Goal: Information Seeking & Learning: Understand process/instructions

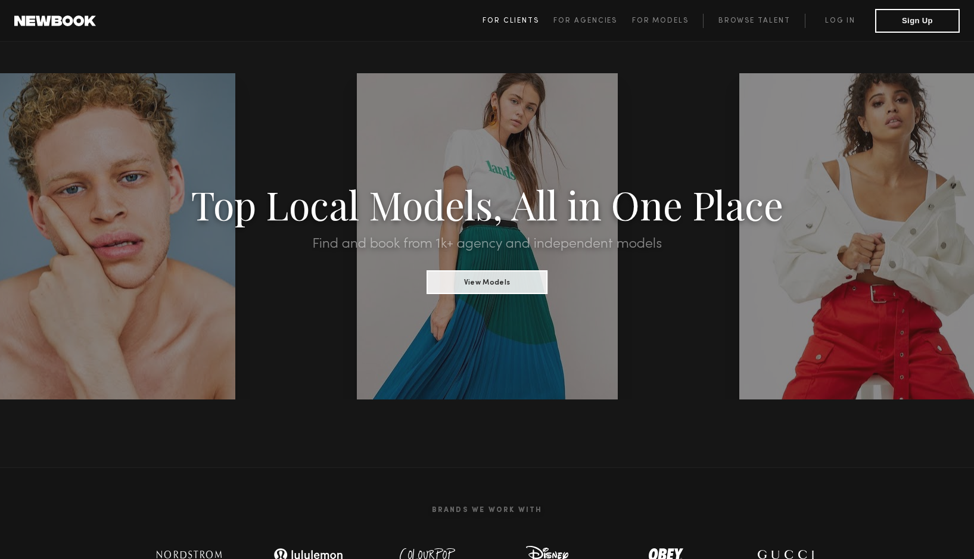
click at [521, 21] on span "For Clients" at bounding box center [510, 20] width 57 height 7
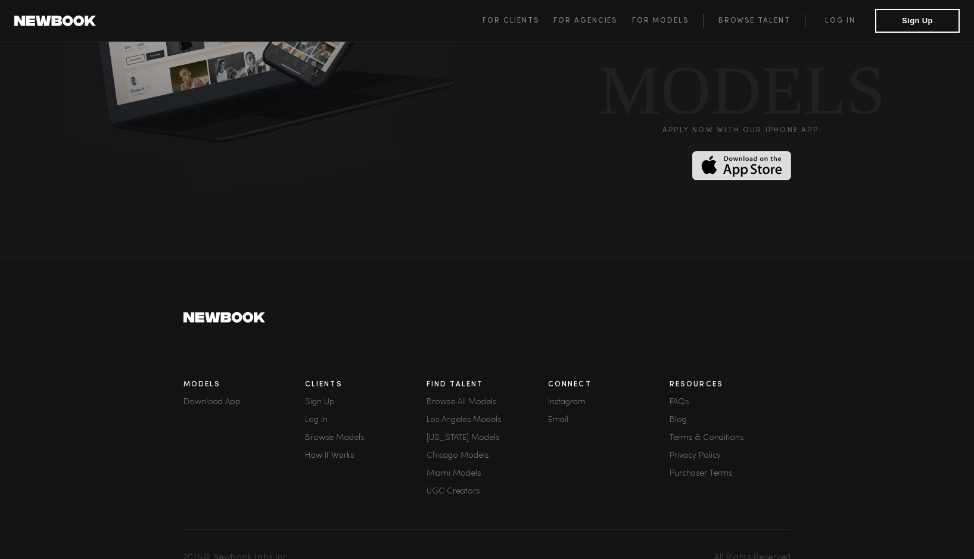
scroll to position [3167, 0]
click at [314, 453] on link "How It Works" at bounding box center [366, 457] width 122 height 8
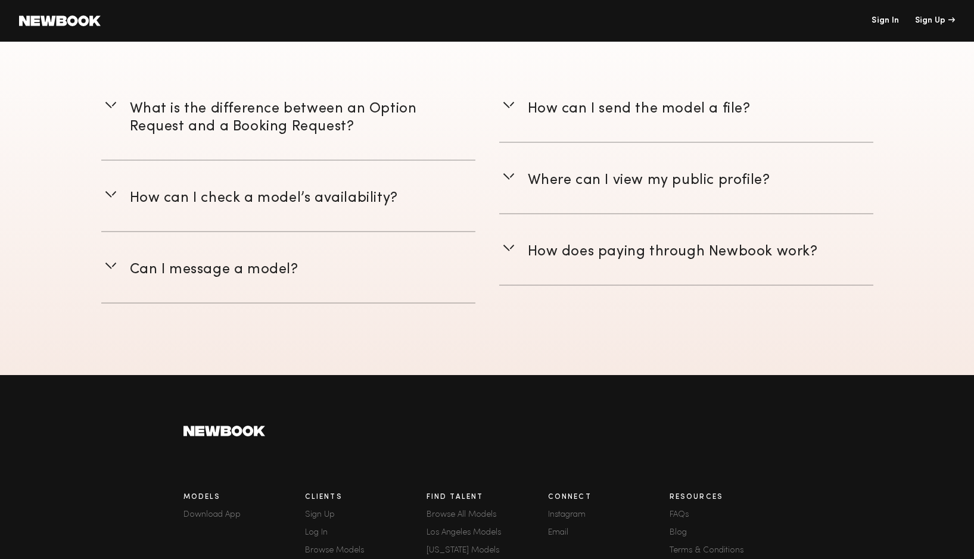
scroll to position [1749, 0]
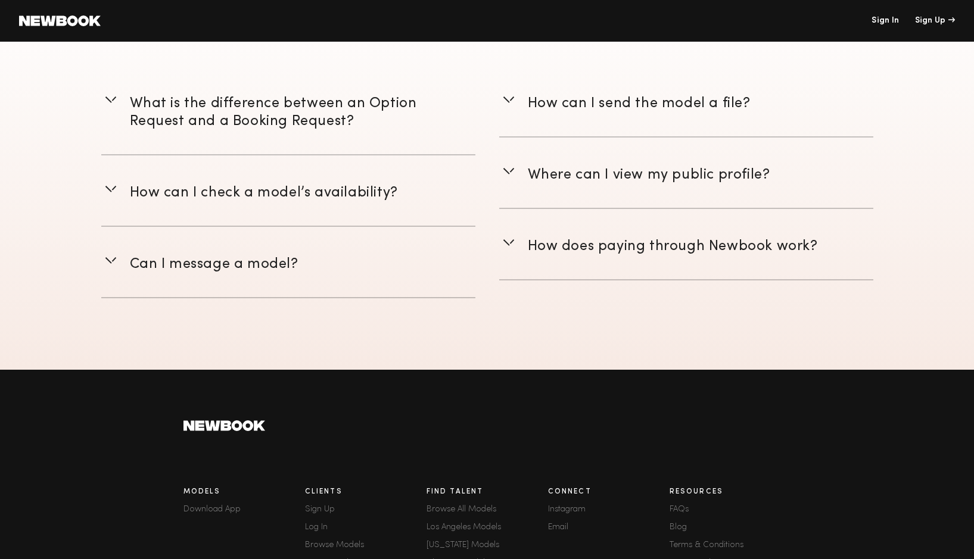
click at [606, 240] on span "How does paying through Newbook work?" at bounding box center [673, 246] width 290 height 13
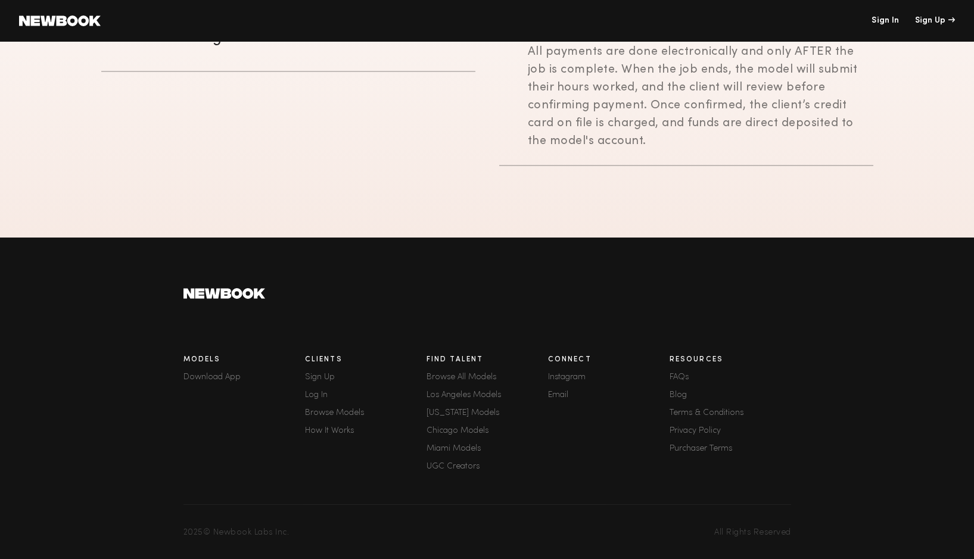
scroll to position [1974, 0]
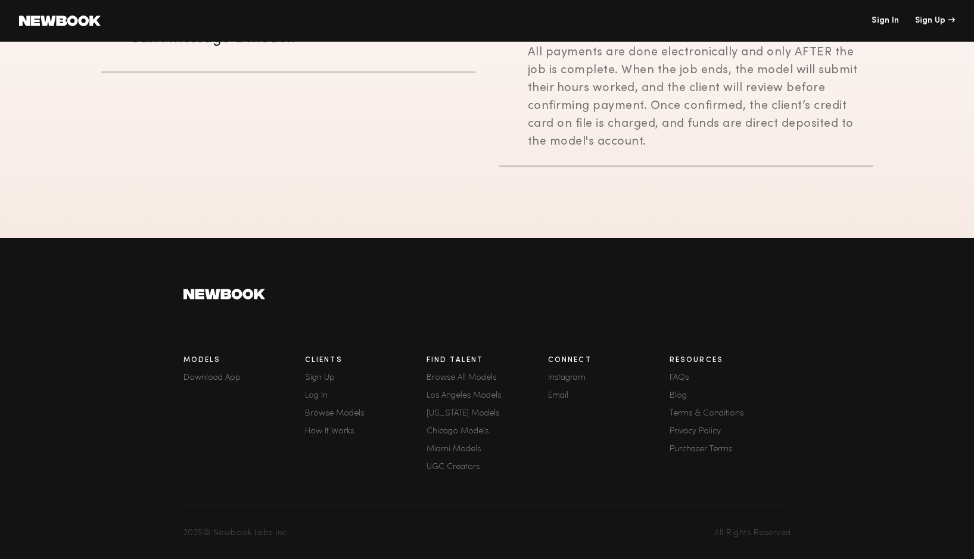
click at [563, 393] on link "Email" at bounding box center [609, 396] width 122 height 8
click at [674, 375] on link "FAQs" at bounding box center [730, 378] width 122 height 8
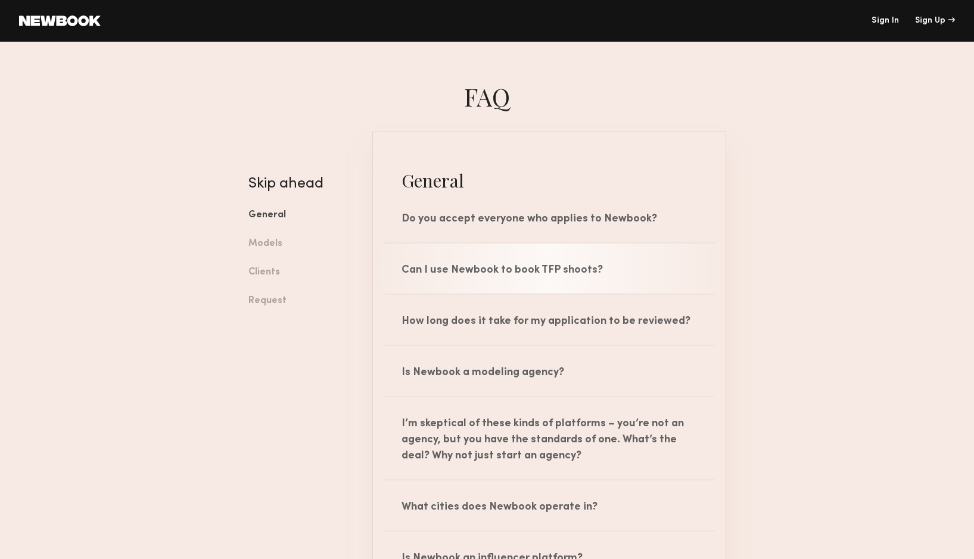
click at [507, 274] on div "Can I use Newbook to book TFP shoots?" at bounding box center [549, 269] width 353 height 50
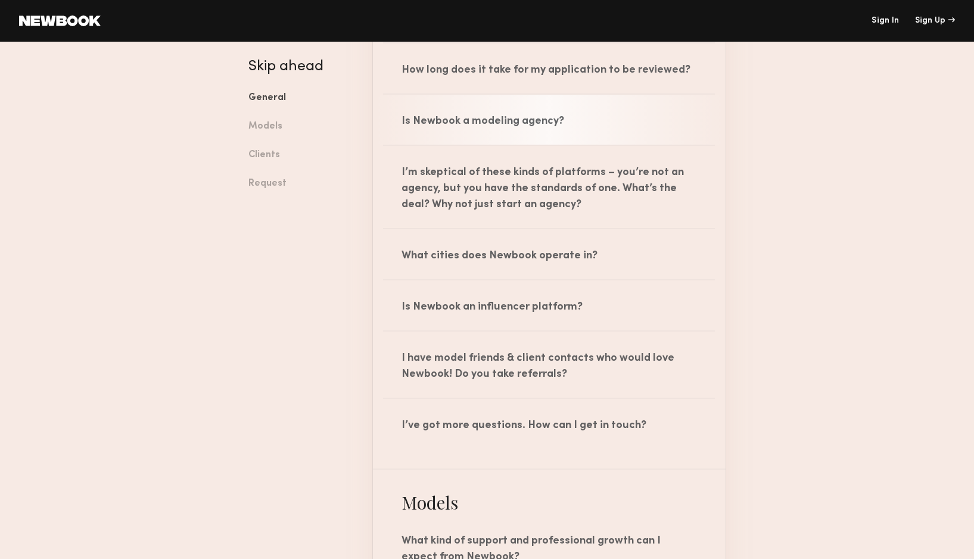
scroll to position [309, 0]
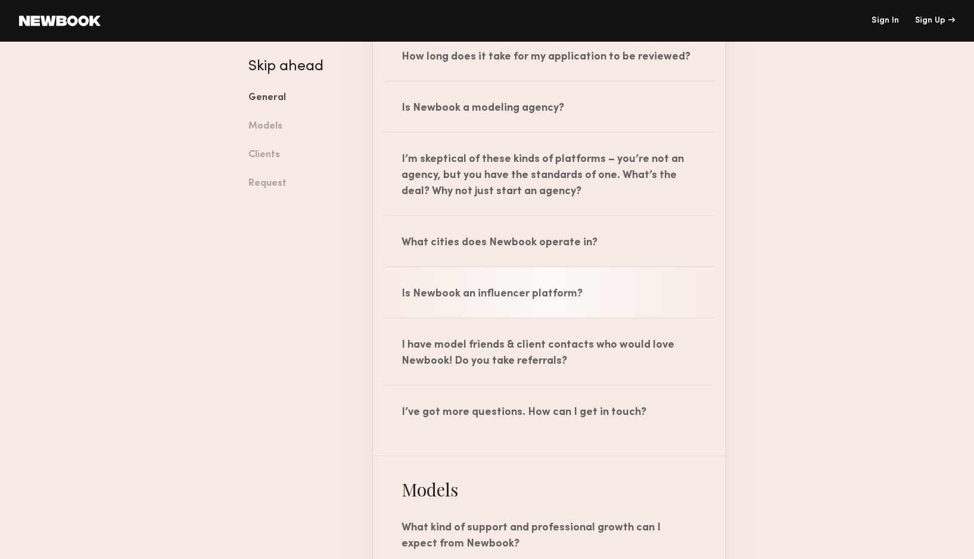
click at [507, 275] on div "Is Newbook an influencer platform?" at bounding box center [549, 292] width 353 height 50
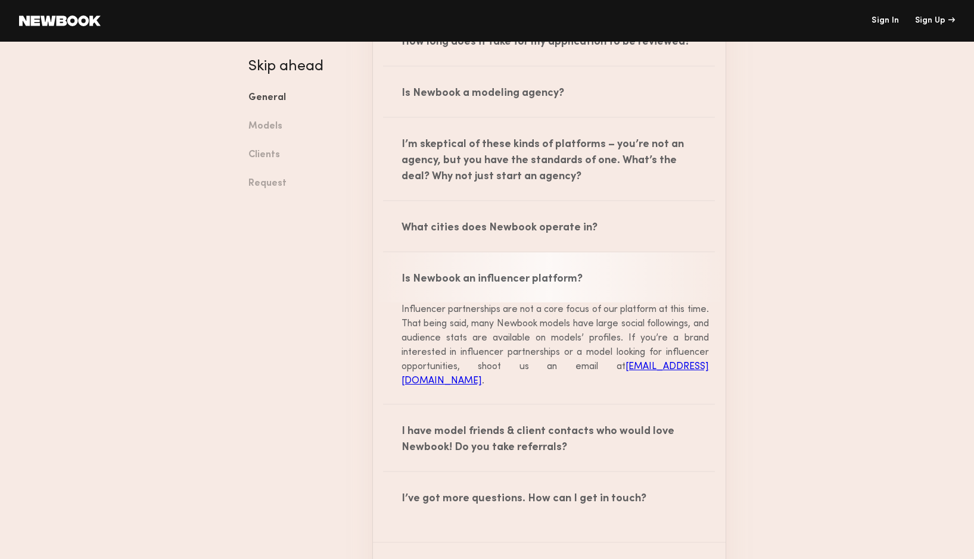
scroll to position [324, 0]
click at [507, 275] on div "Is Newbook an influencer platform?" at bounding box center [549, 277] width 353 height 50
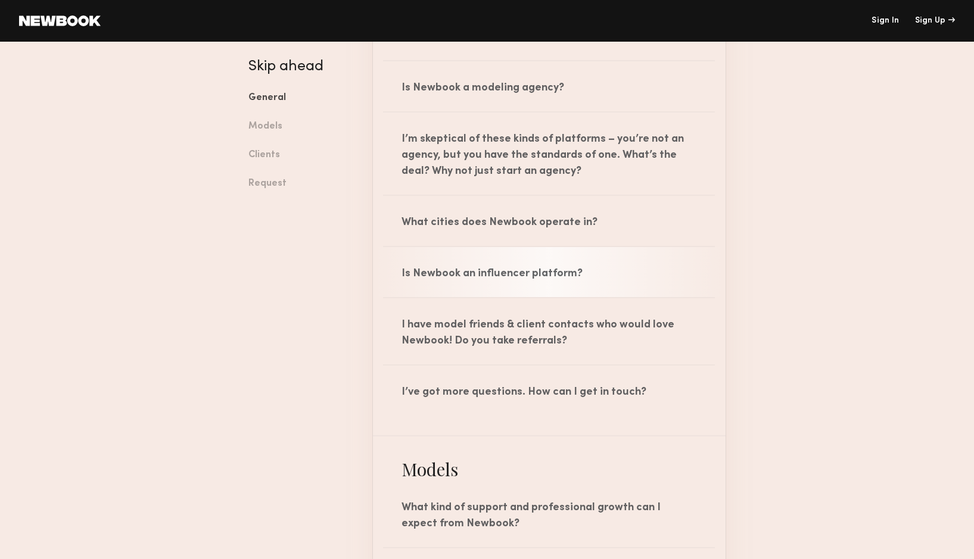
scroll to position [332, 0]
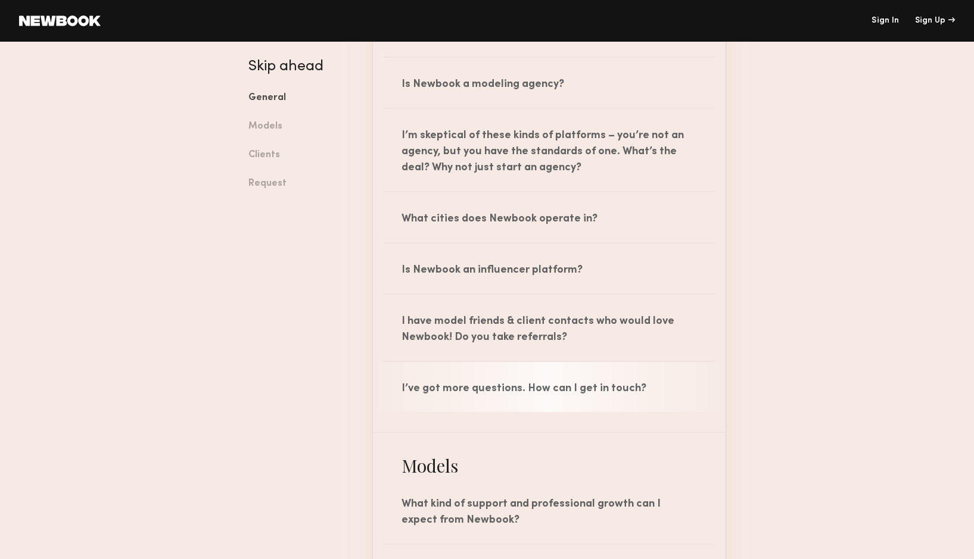
click at [552, 401] on div "I’ve got more questions. How can I get in touch?" at bounding box center [549, 387] width 353 height 50
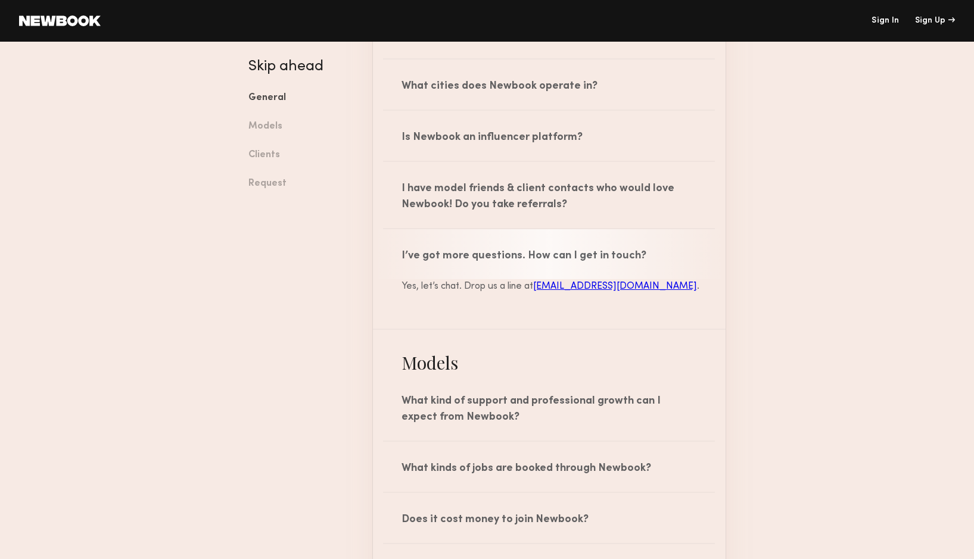
scroll to position [477, 0]
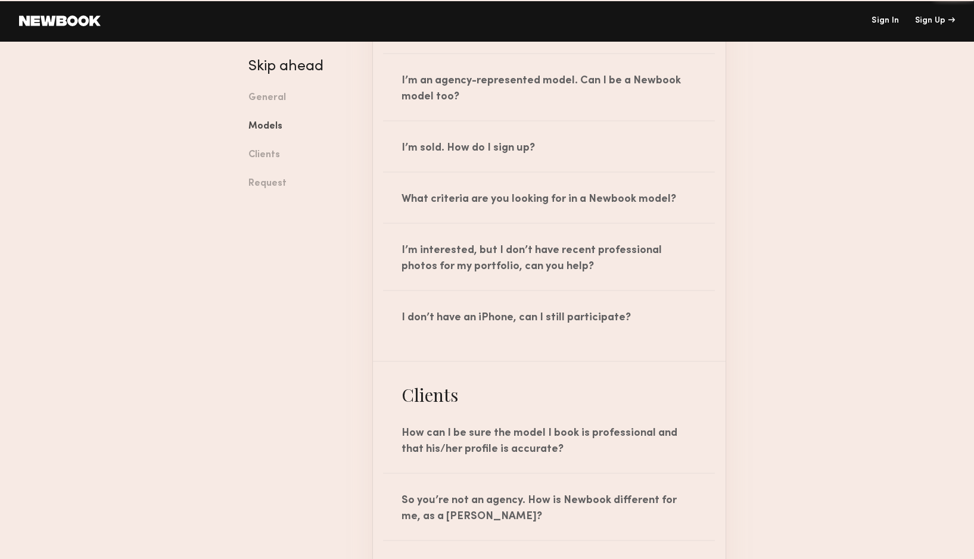
scroll to position [1214, 0]
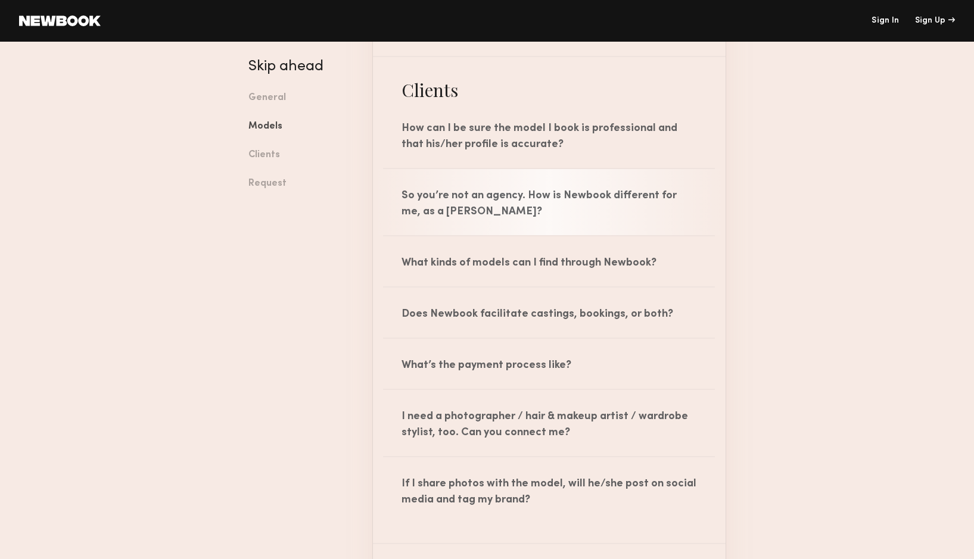
scroll to position [1332, 0]
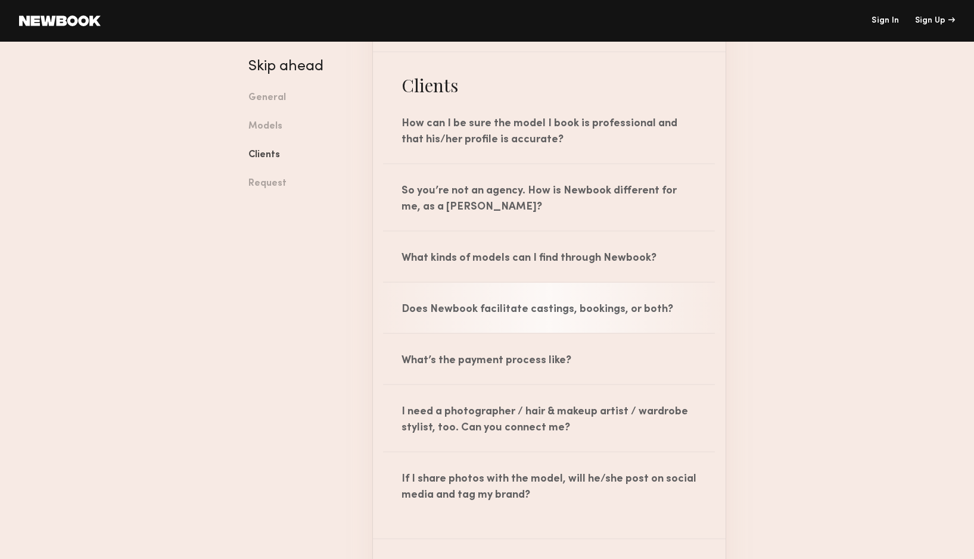
click at [507, 315] on div "Does Newbook facilitate castings, bookings, or both?" at bounding box center [549, 308] width 353 height 50
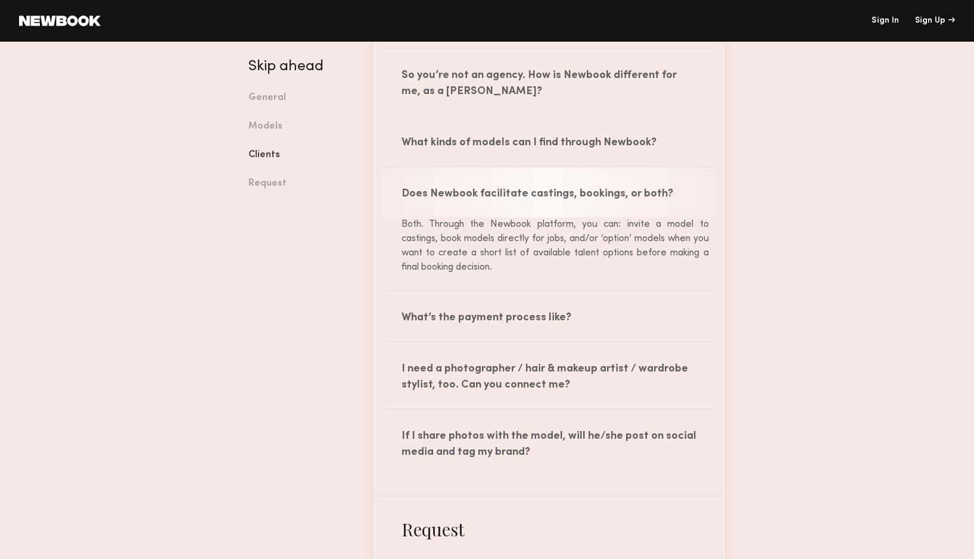
scroll to position [1454, 0]
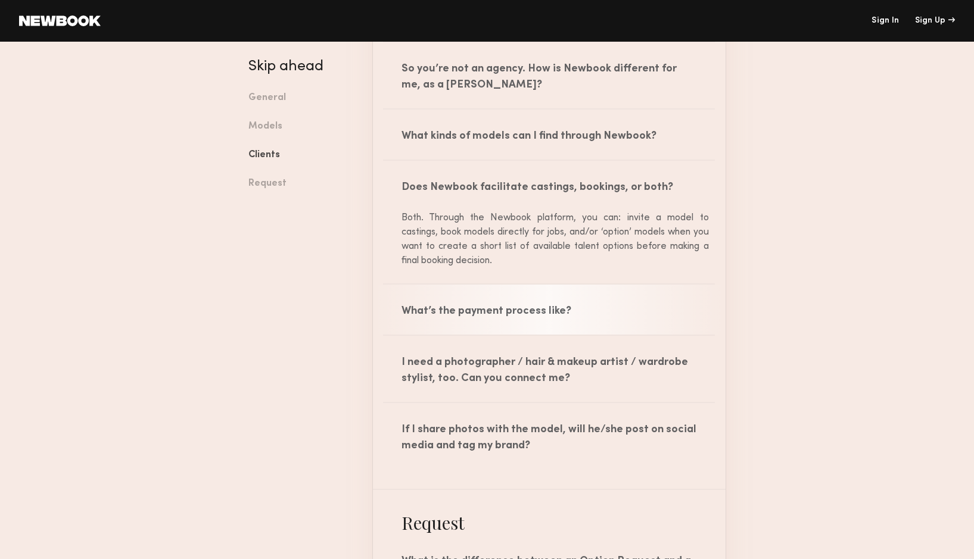
click at [503, 310] on div "What’s the payment process like?" at bounding box center [549, 310] width 353 height 50
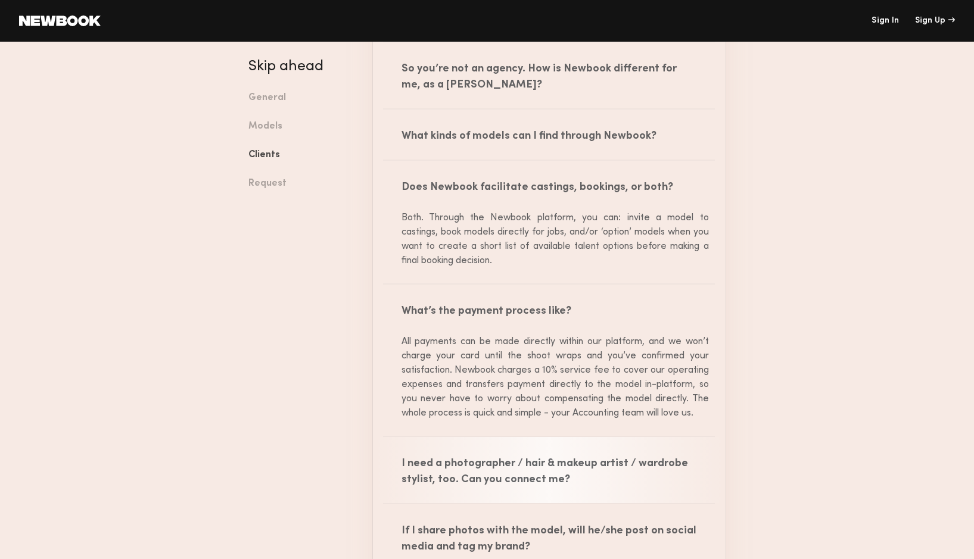
click at [506, 460] on div "I need a photographer / hair & makeup artist / wardrobe stylist, too. Can you c…" at bounding box center [549, 470] width 353 height 66
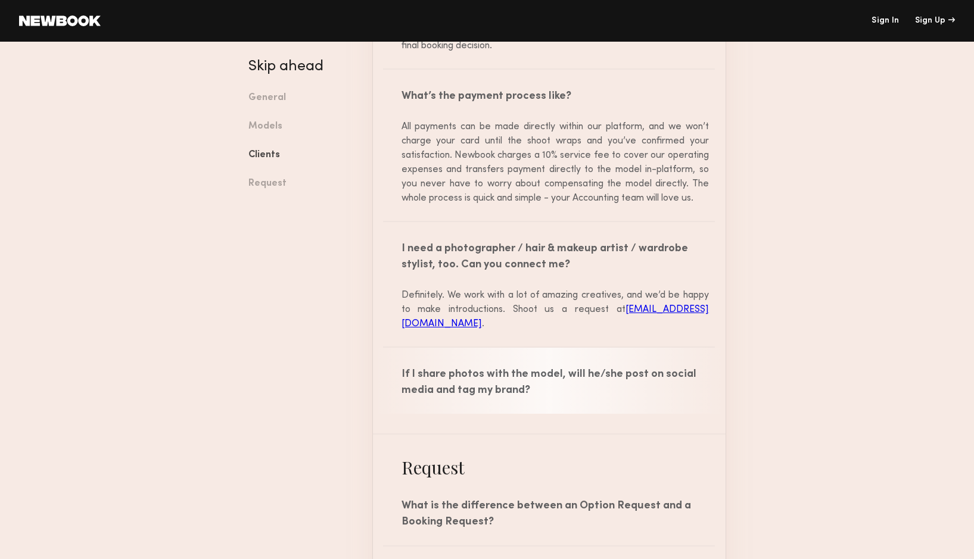
scroll to position [1672, 0]
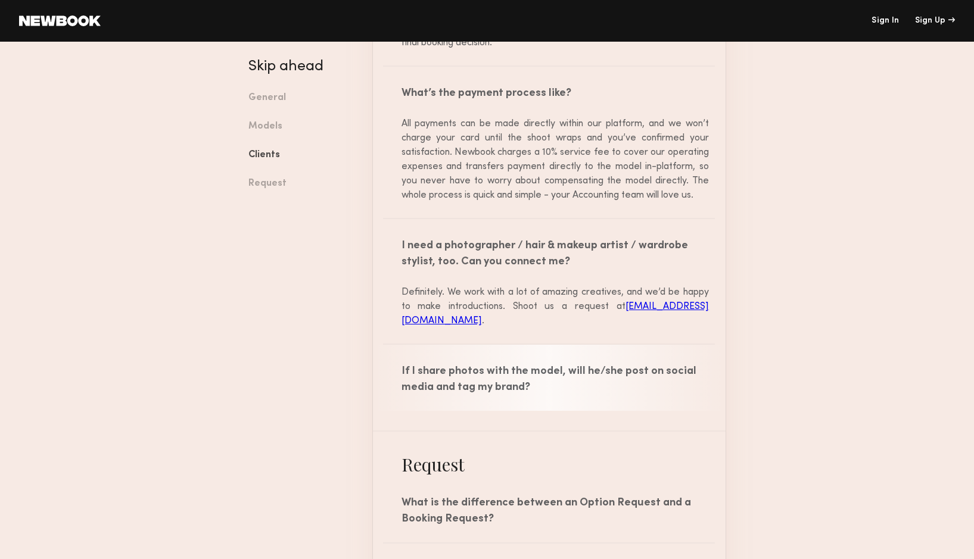
click at [473, 361] on div "If I share photos with the model, will he/she post on social media and tag my b…" at bounding box center [549, 378] width 353 height 66
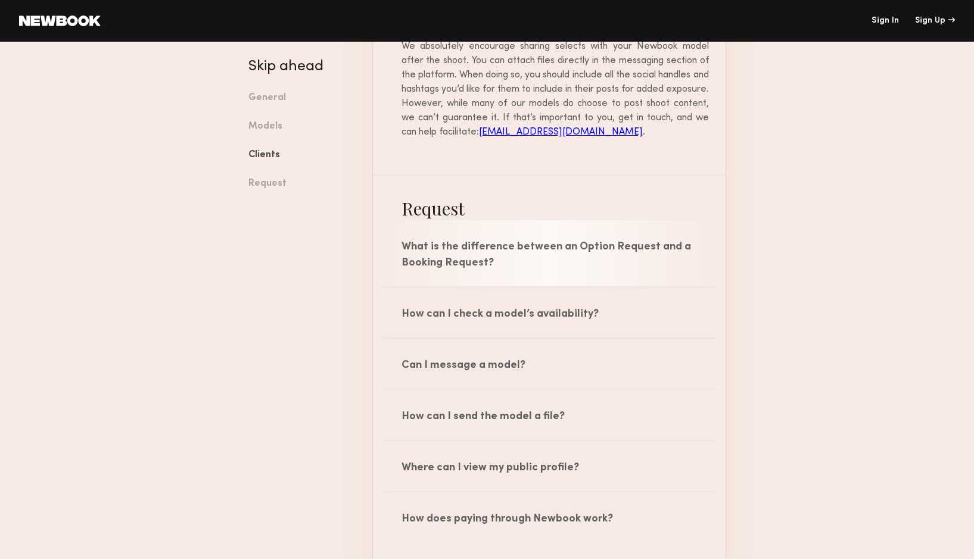
scroll to position [2065, 0]
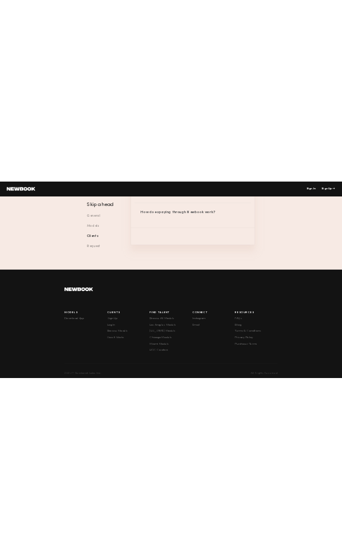
scroll to position [2474, 0]
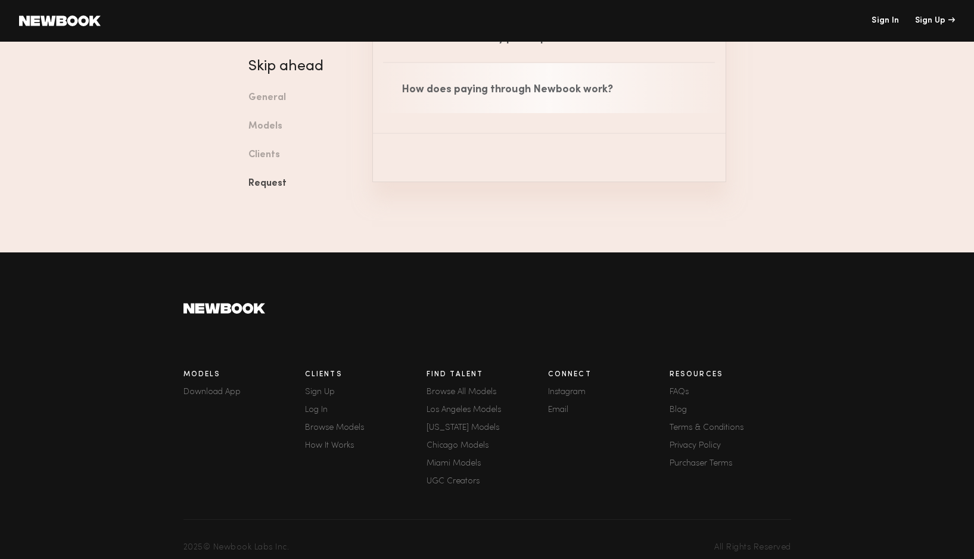
click at [519, 73] on div "How does paying through Newbook work?" at bounding box center [549, 88] width 353 height 50
